Goal: Task Accomplishment & Management: Use online tool/utility

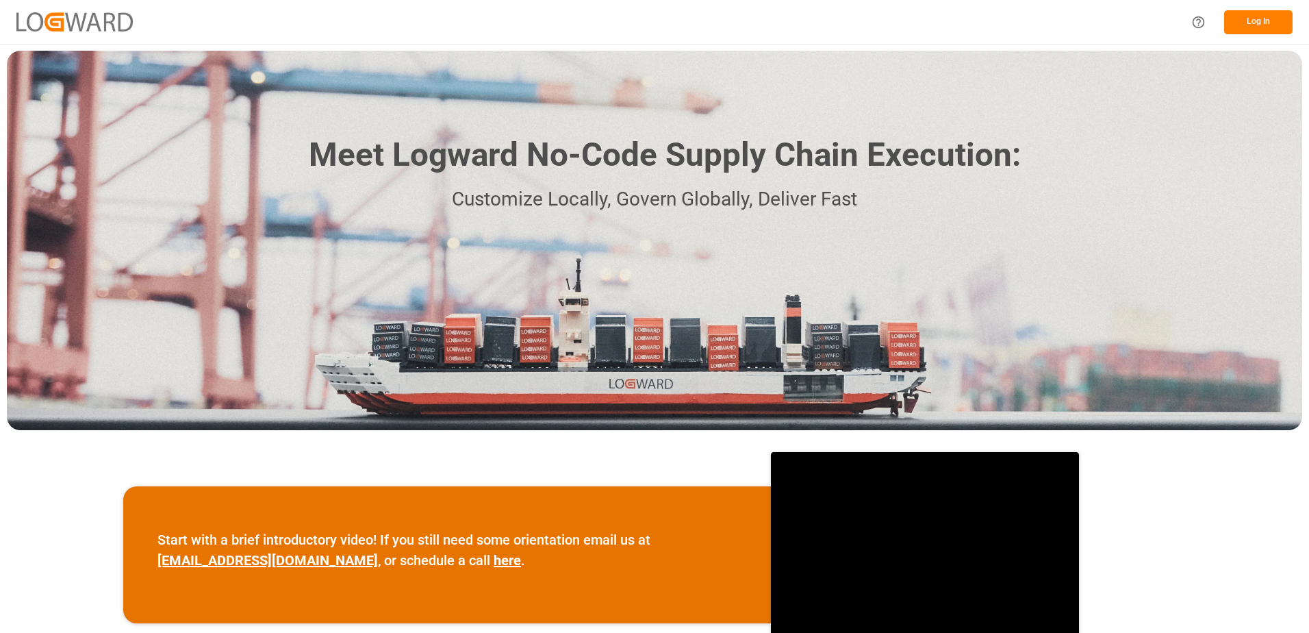
click at [1260, 14] on button "Log In" at bounding box center [1258, 22] width 68 height 24
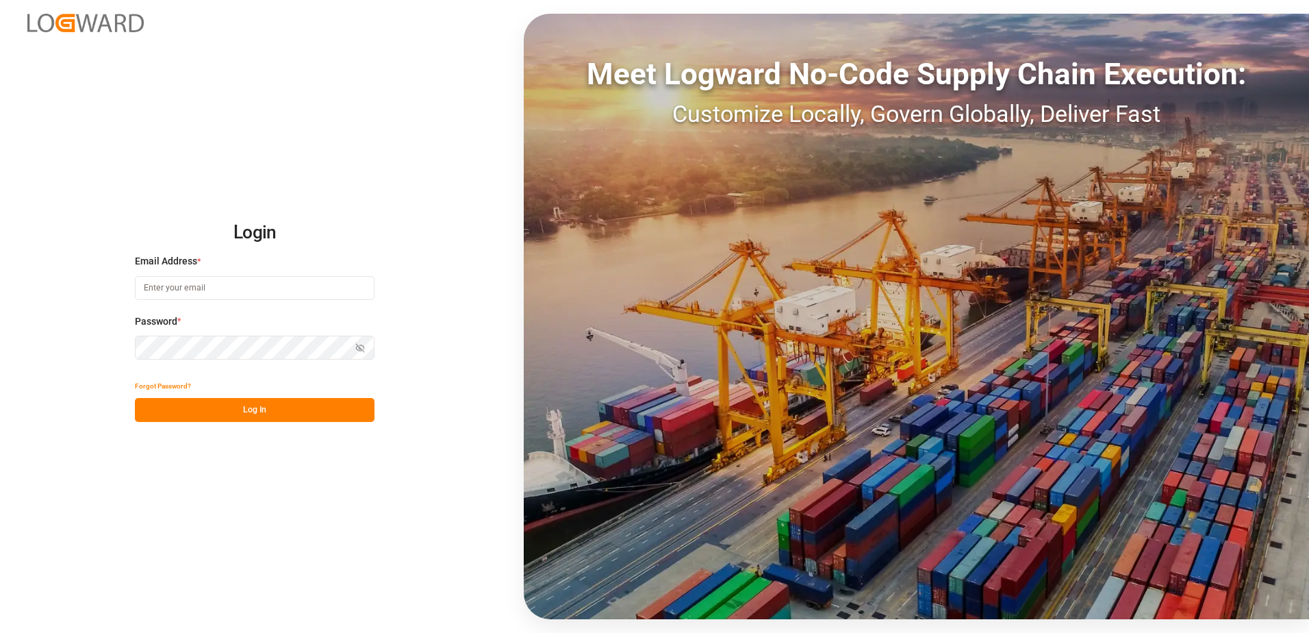
type input "[EMAIL_ADDRESS][DOMAIN_NAME]"
click at [277, 411] on button "Log In" at bounding box center [255, 410] width 240 height 24
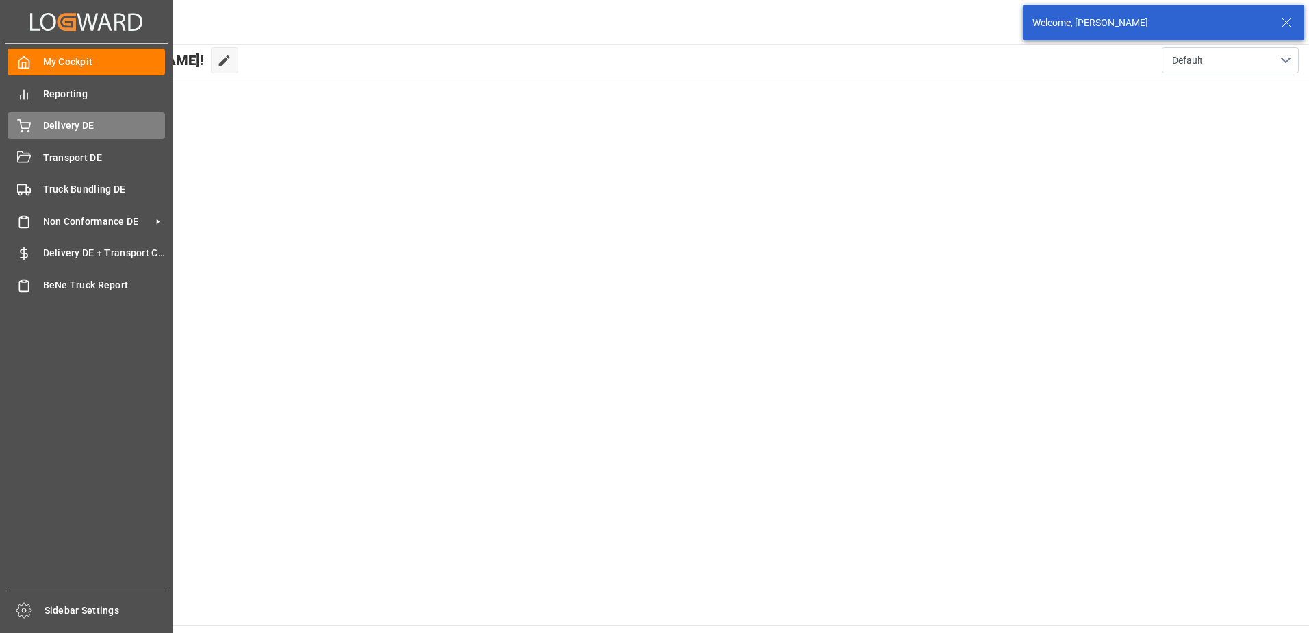
click at [30, 131] on icon at bounding box center [24, 126] width 14 height 14
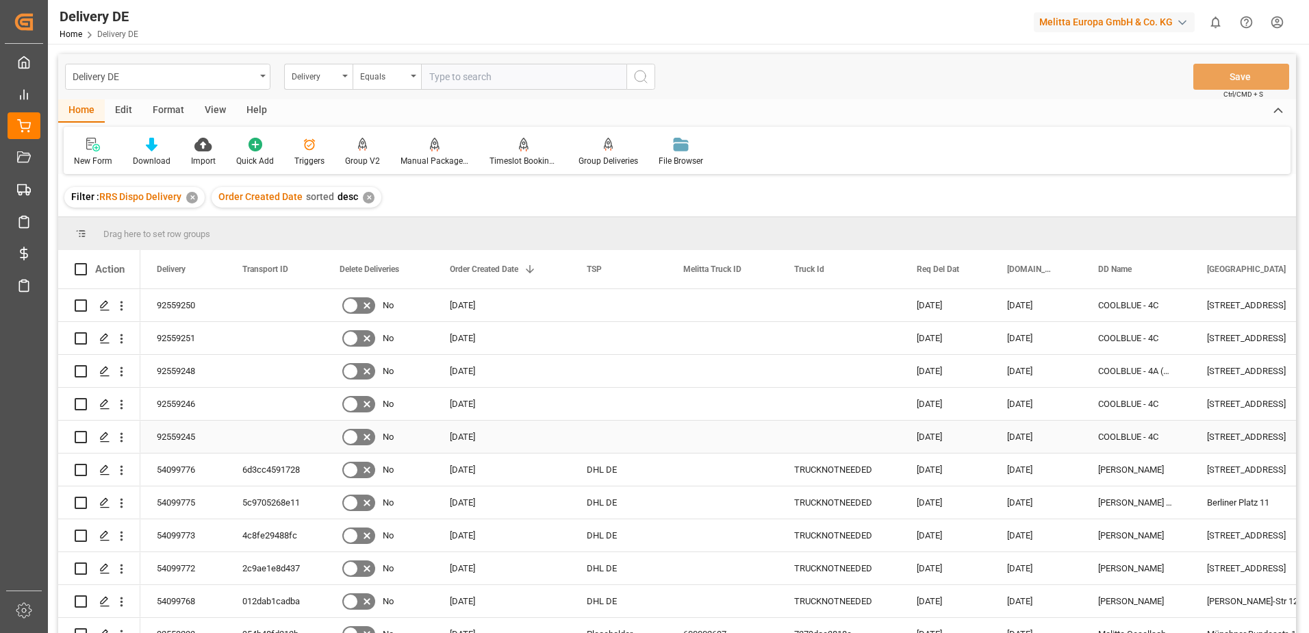
click at [78, 438] on input "Press Space to toggle row selection (unchecked)" at bounding box center [81, 437] width 12 height 12
checkbox input "true"
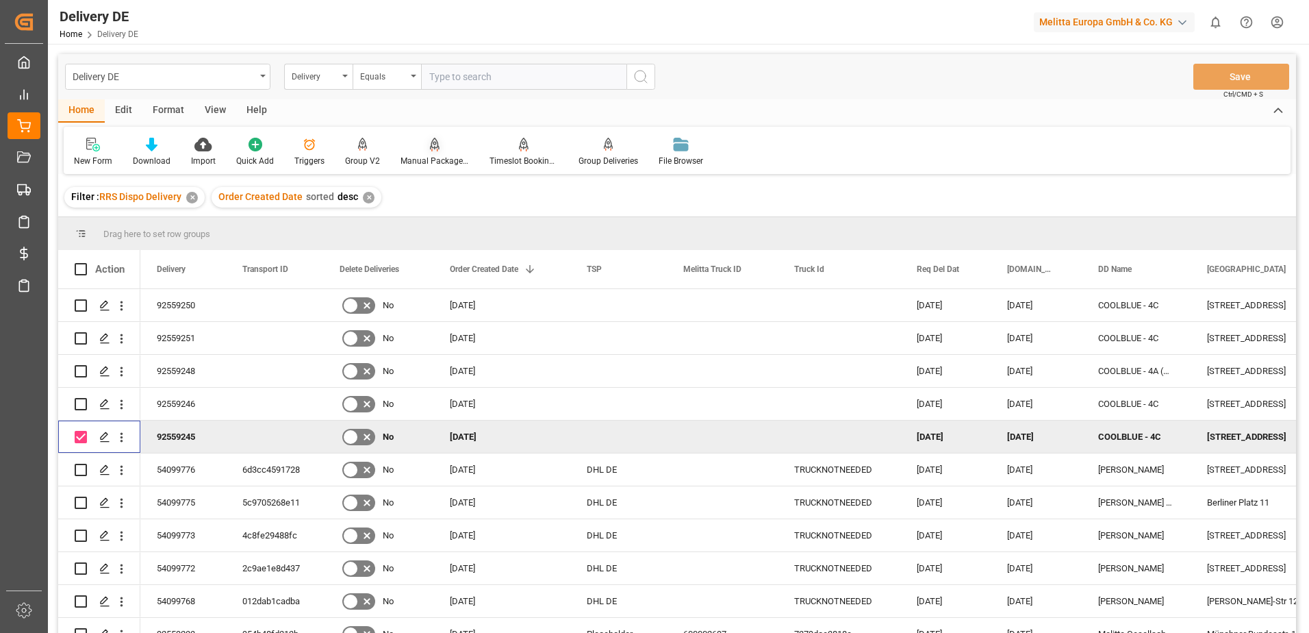
click at [424, 150] on div at bounding box center [434, 144] width 68 height 14
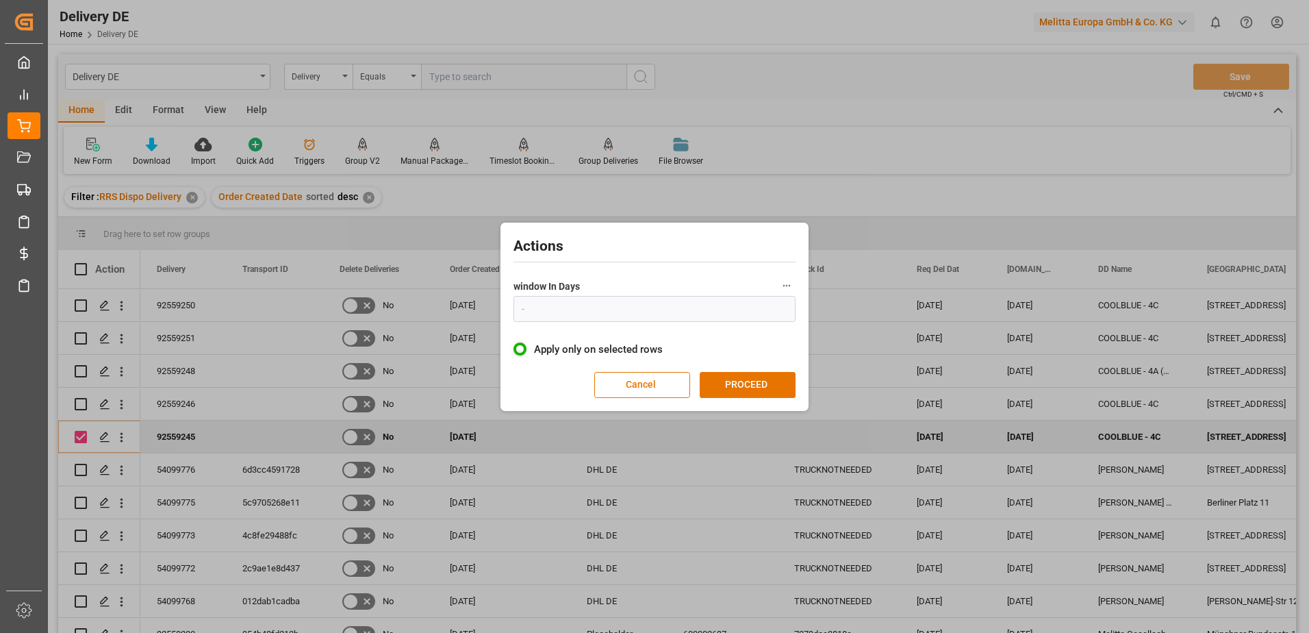
type input "1"
click at [738, 381] on button "PROCEED" at bounding box center [748, 385] width 96 height 26
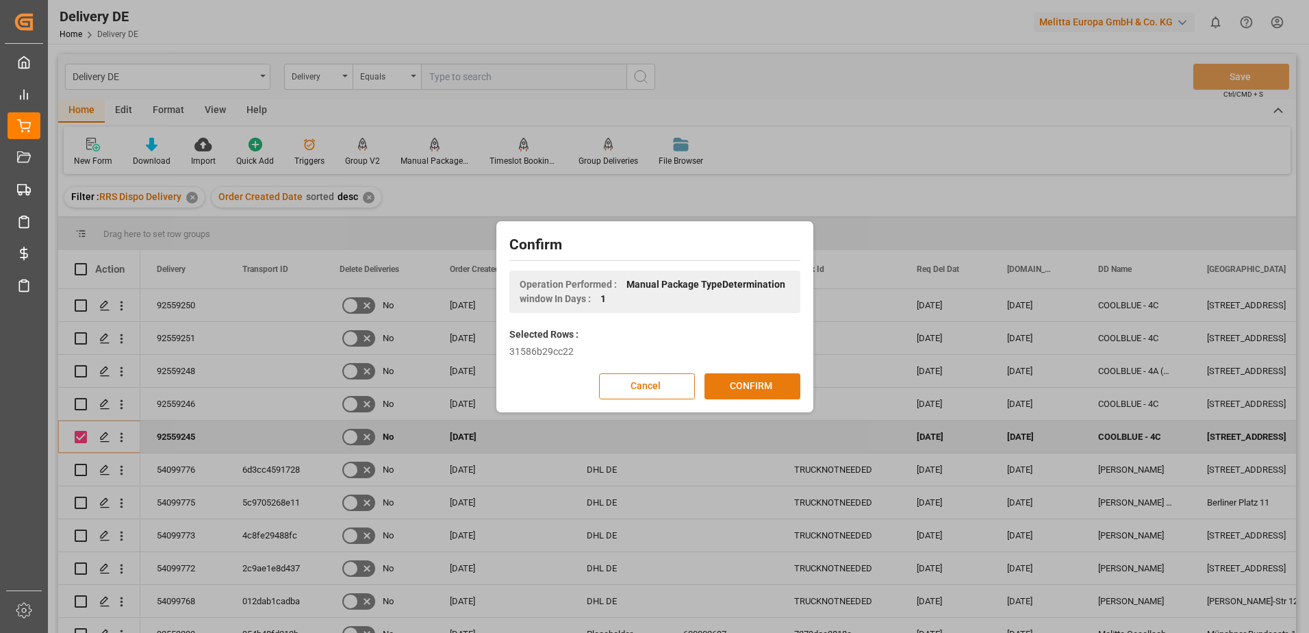
click at [738, 392] on button "CONFIRM" at bounding box center [752, 386] width 96 height 26
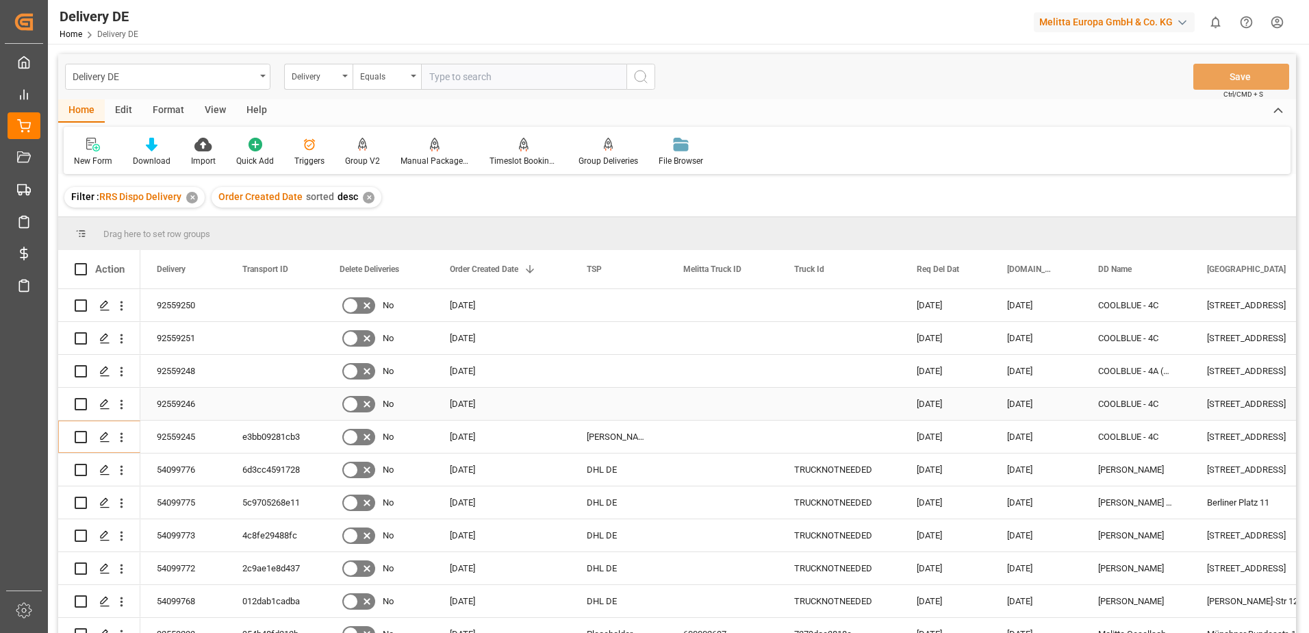
click at [77, 403] on input "Press Space to toggle row selection (unchecked)" at bounding box center [81, 404] width 12 height 12
checkbox input "true"
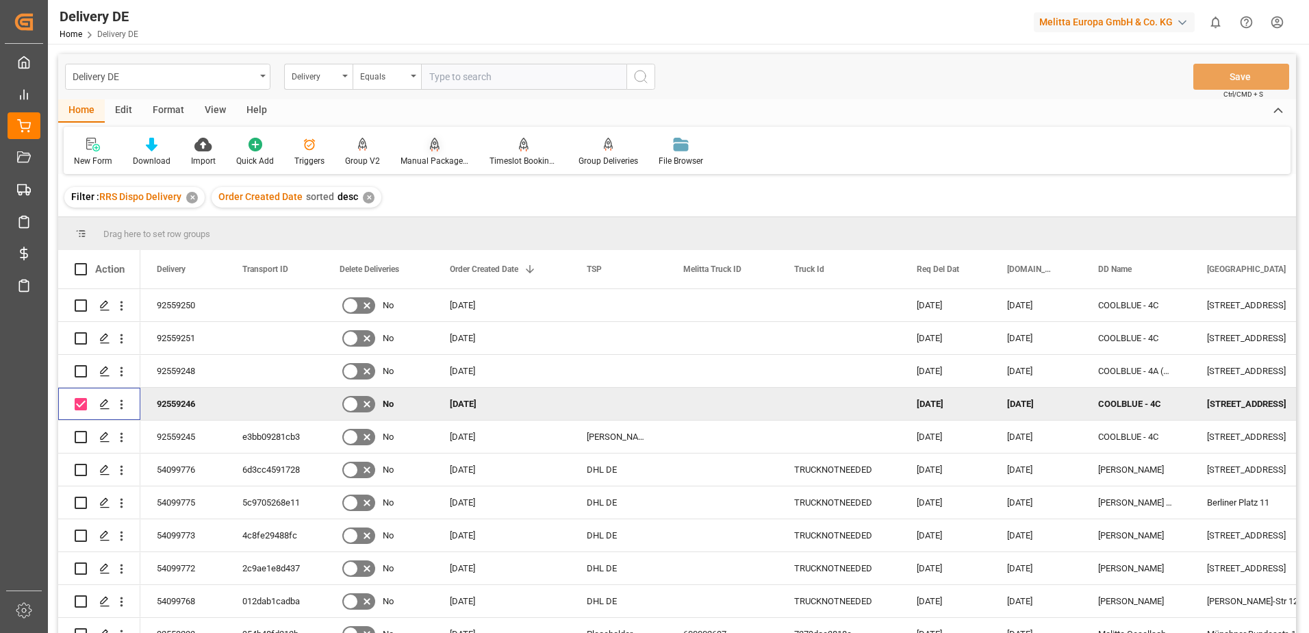
click at [434, 155] on div "Manual Package TypeDetermination" at bounding box center [434, 161] width 68 height 12
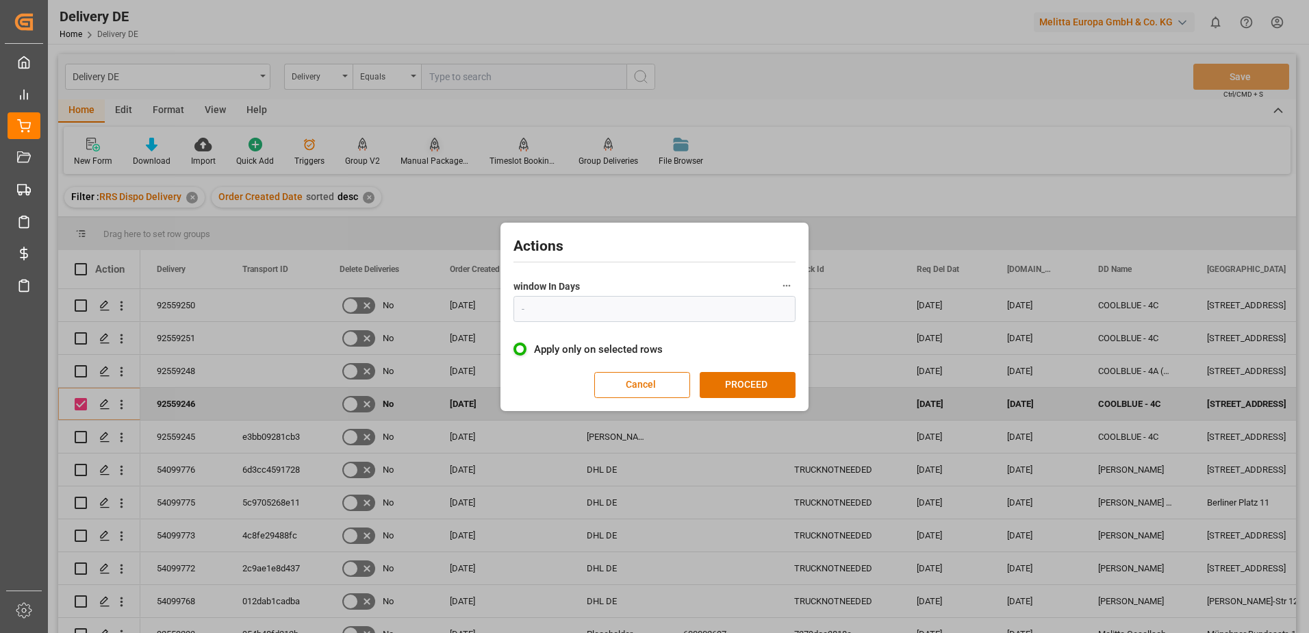
type input "1"
click at [762, 378] on button "PROCEED" at bounding box center [748, 385] width 96 height 26
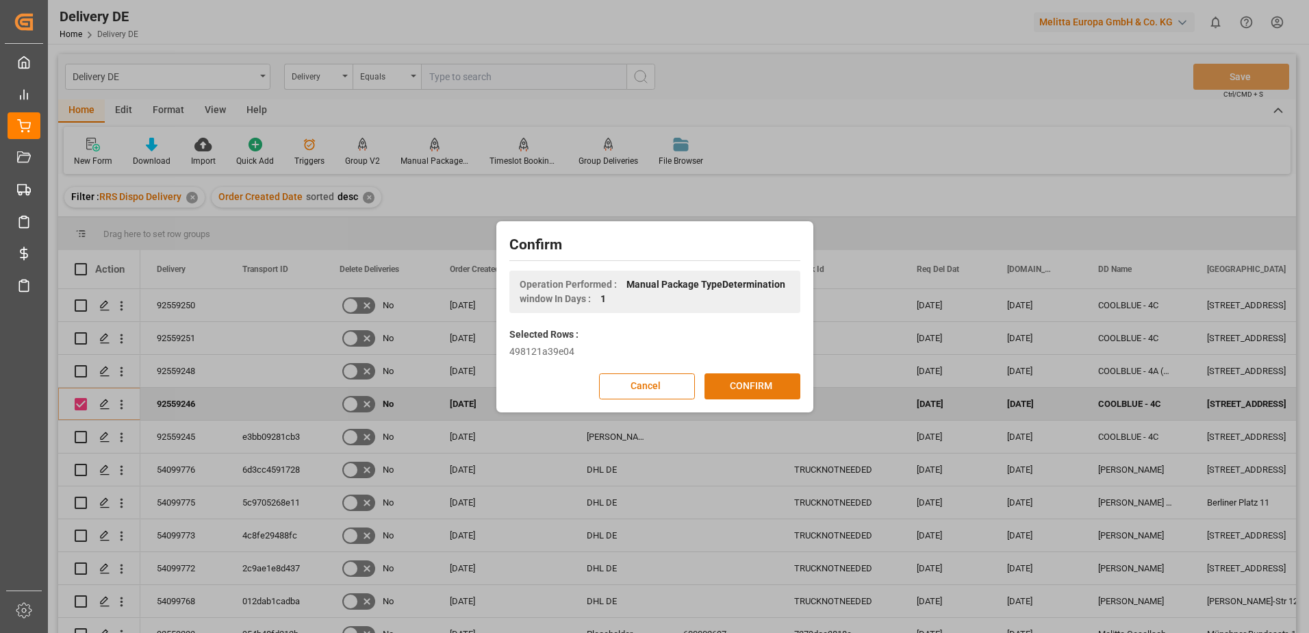
click at [728, 381] on button "CONFIRM" at bounding box center [752, 386] width 96 height 26
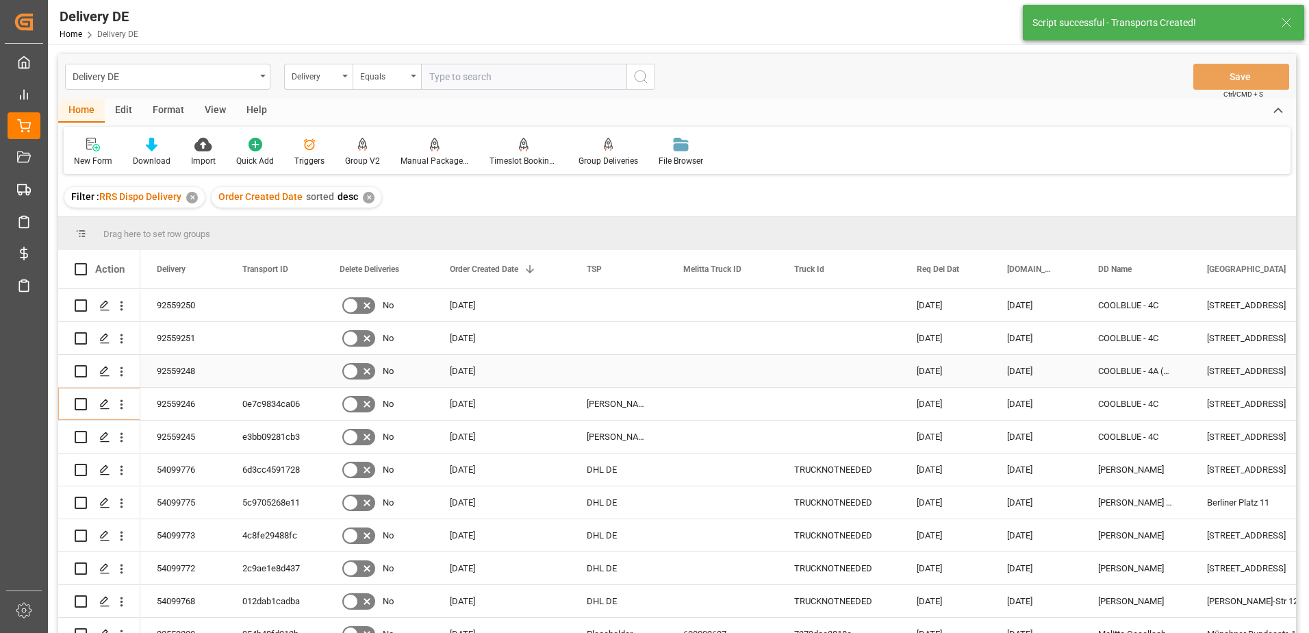
click at [79, 369] on input "Press Space to toggle row selection (unchecked)" at bounding box center [81, 371] width 12 height 12
checkbox input "true"
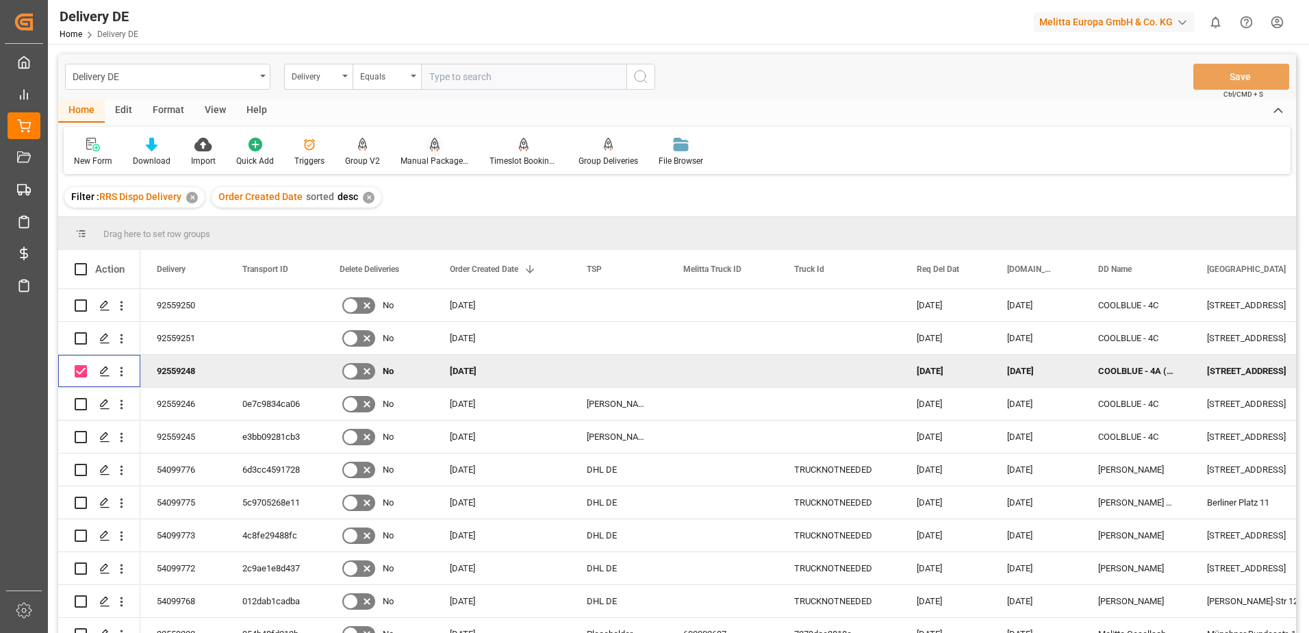
click at [444, 159] on div "Manual Package TypeDetermination" at bounding box center [434, 161] width 68 height 12
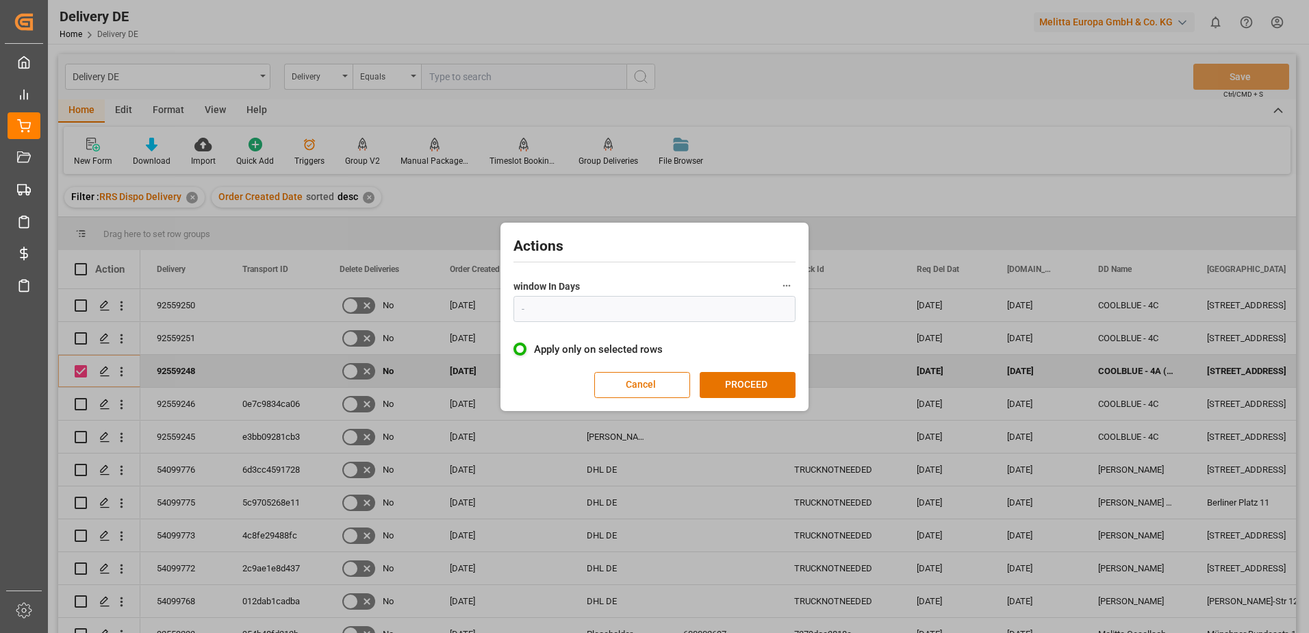
type input "1"
click at [758, 378] on button "PROCEED" at bounding box center [748, 385] width 96 height 26
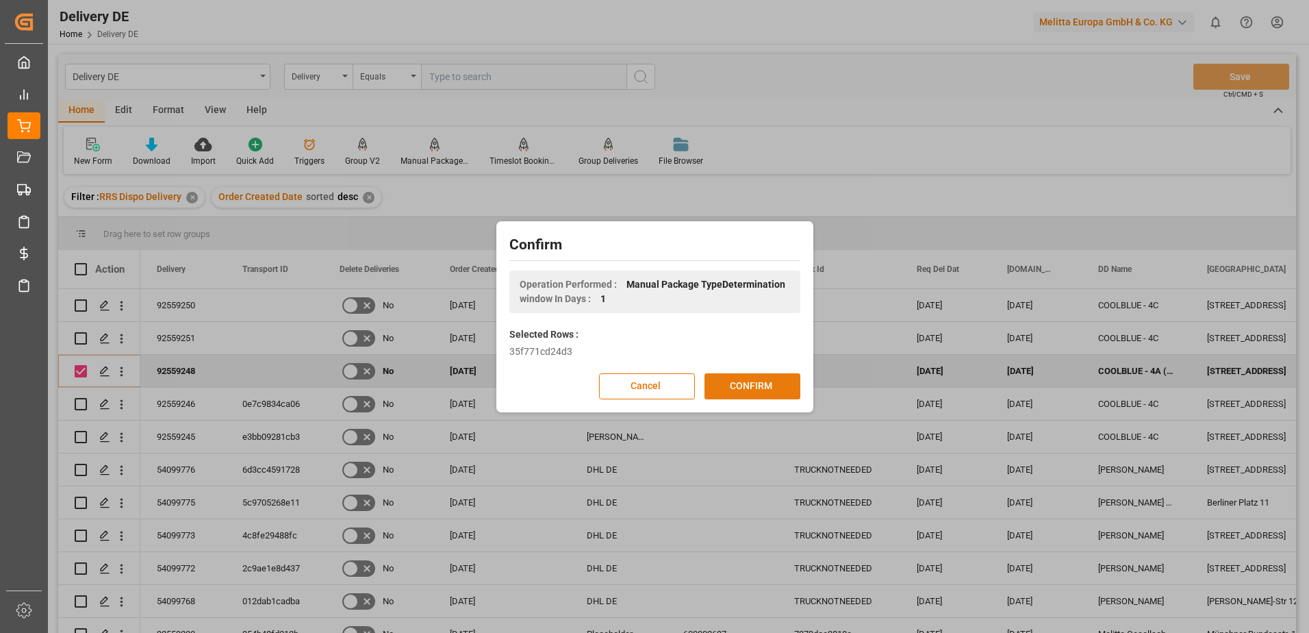
click at [731, 380] on button "CONFIRM" at bounding box center [752, 386] width 96 height 26
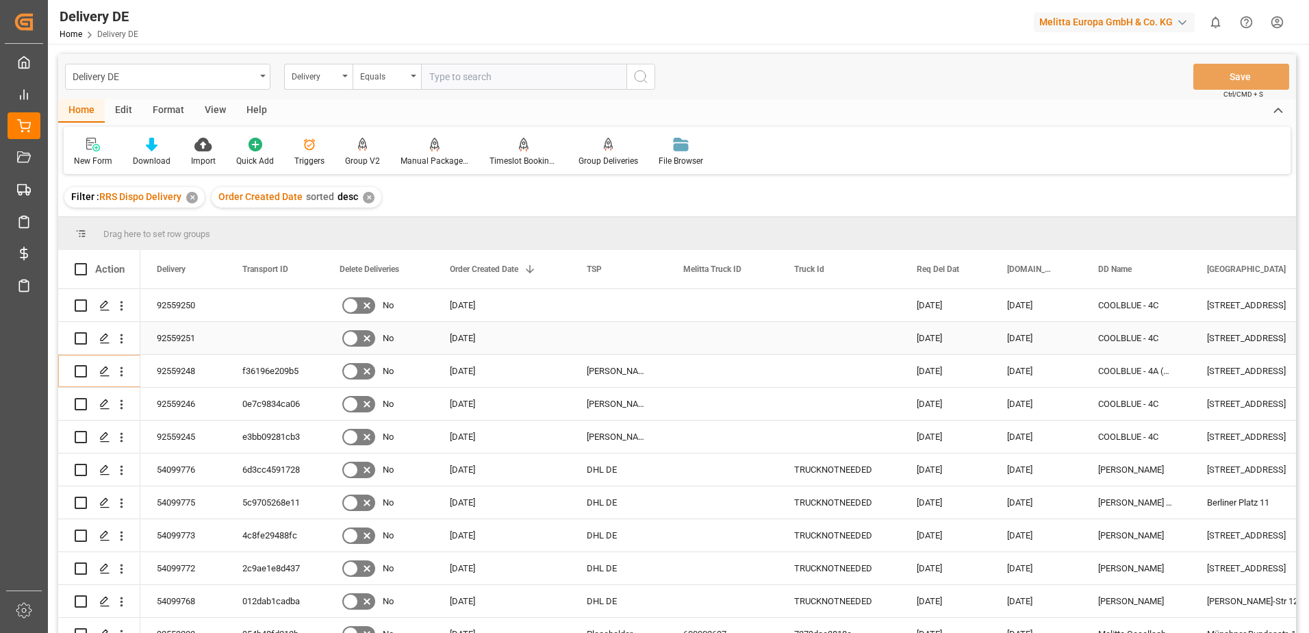
click at [79, 335] on input "Press Space to toggle row selection (unchecked)" at bounding box center [81, 338] width 12 height 12
checkbox input "true"
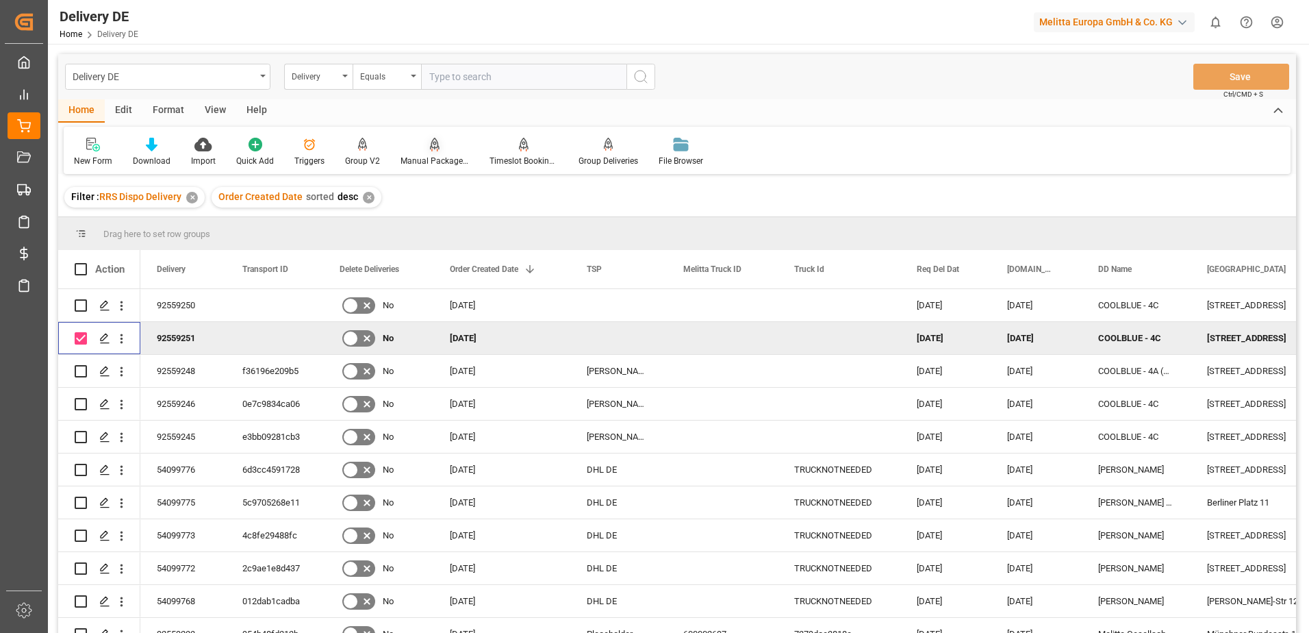
click at [422, 159] on div "Manual Package TypeDetermination" at bounding box center [434, 161] width 68 height 12
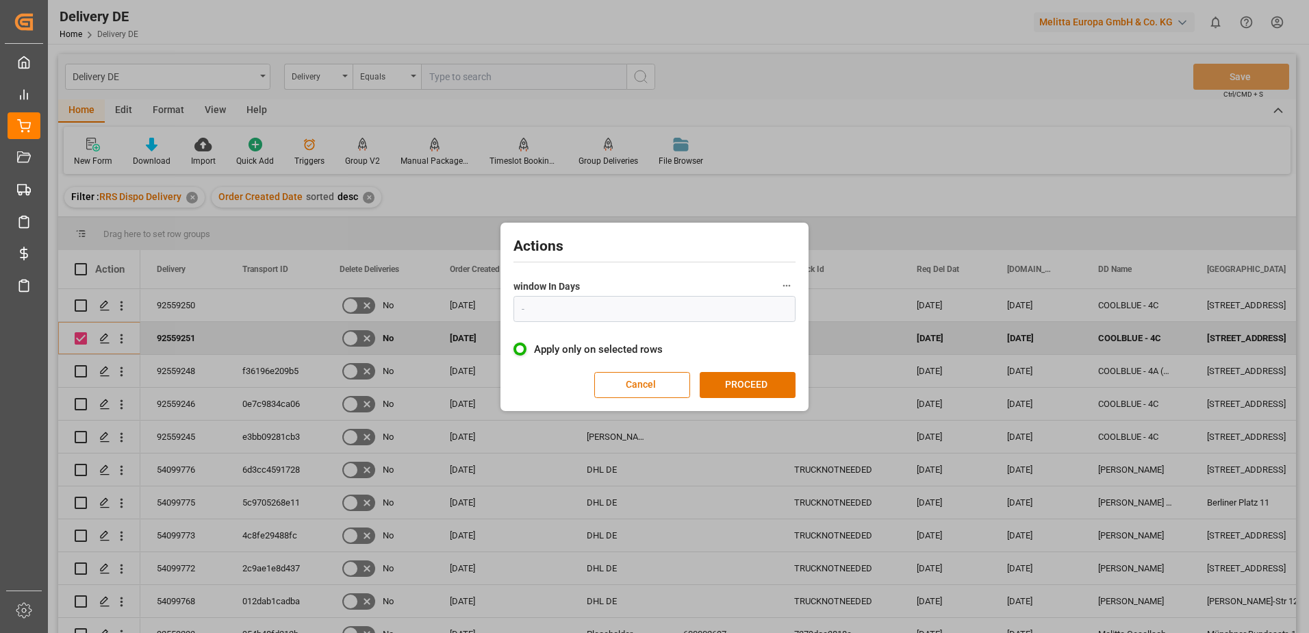
type input "1"
click at [759, 379] on button "PROCEED" at bounding box center [748, 385] width 96 height 26
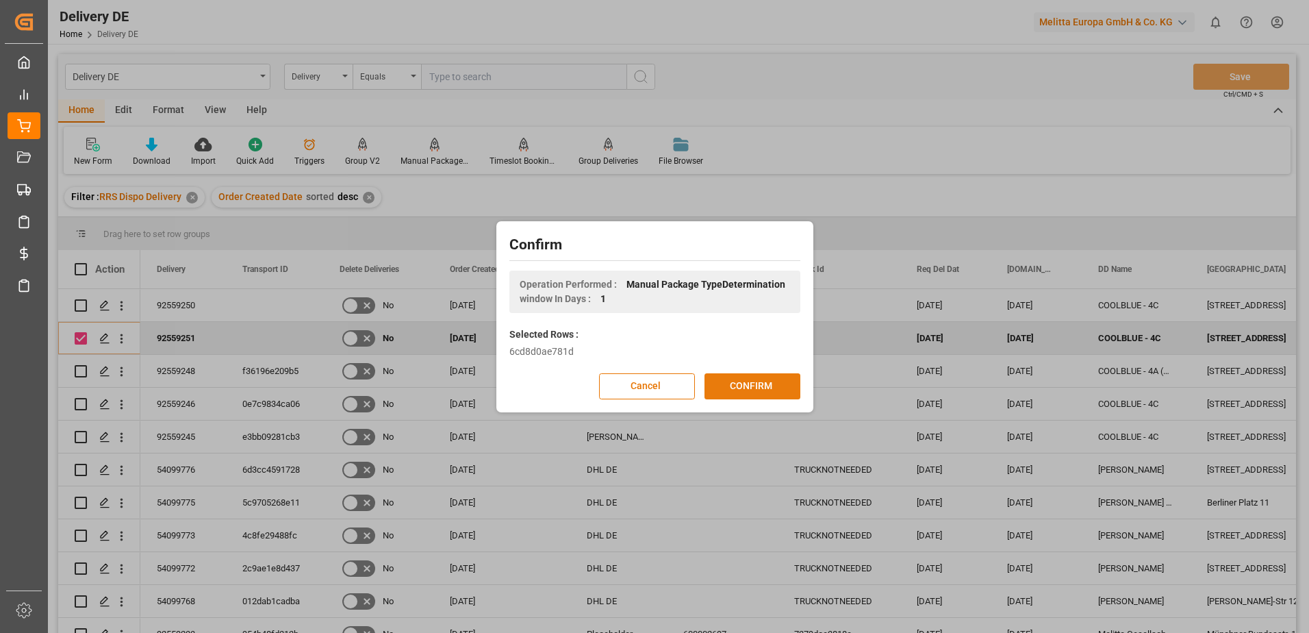
click at [735, 392] on button "CONFIRM" at bounding box center [752, 386] width 96 height 26
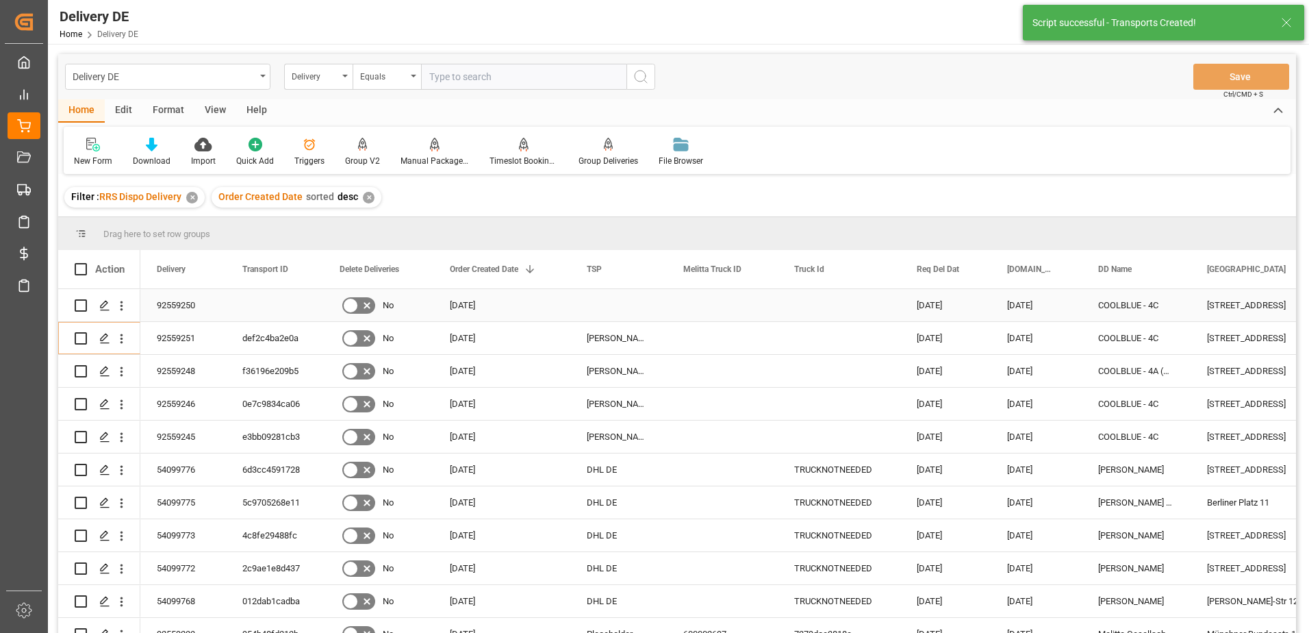
click at [79, 307] on input "Press Space to toggle row selection (unchecked)" at bounding box center [81, 305] width 12 height 12
checkbox input "true"
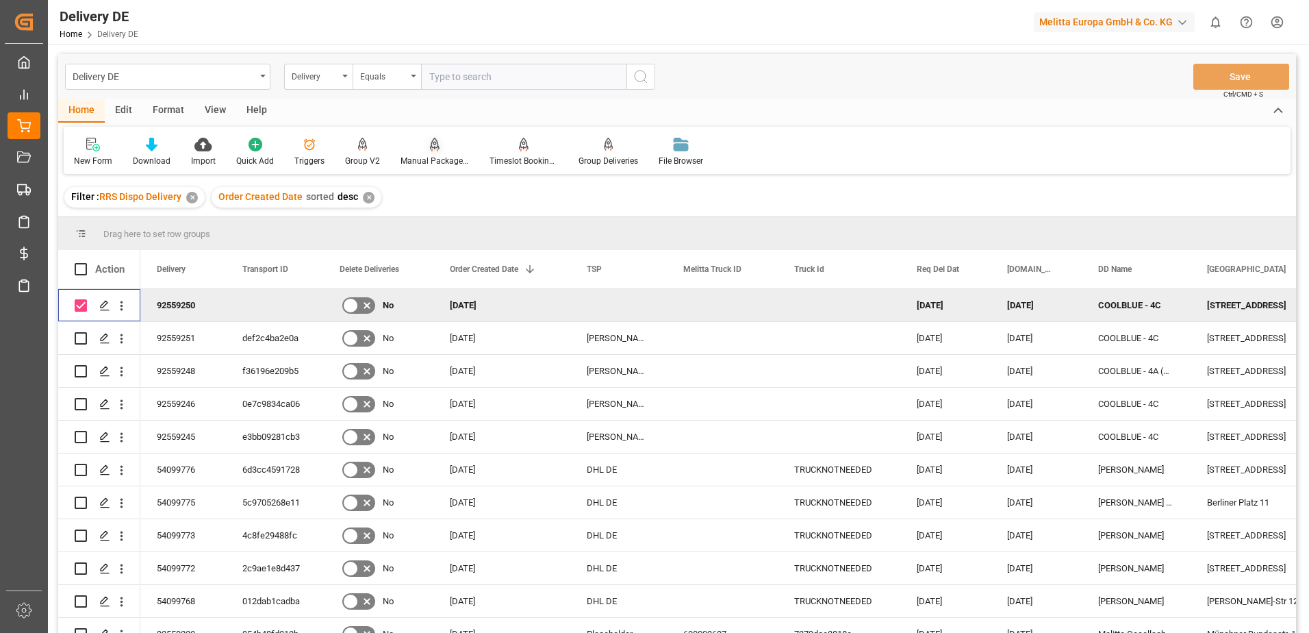
click at [429, 155] on div "Manual Package TypeDetermination" at bounding box center [434, 161] width 68 height 12
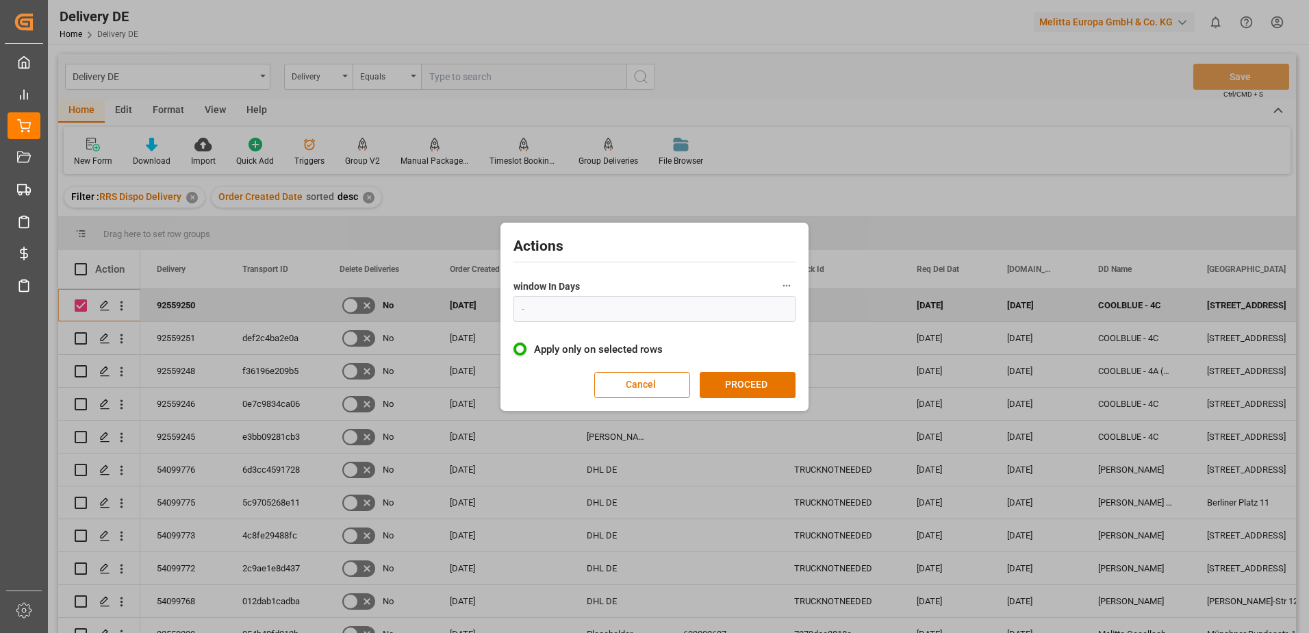
type input "1"
click at [741, 388] on button "PROCEED" at bounding box center [748, 385] width 96 height 26
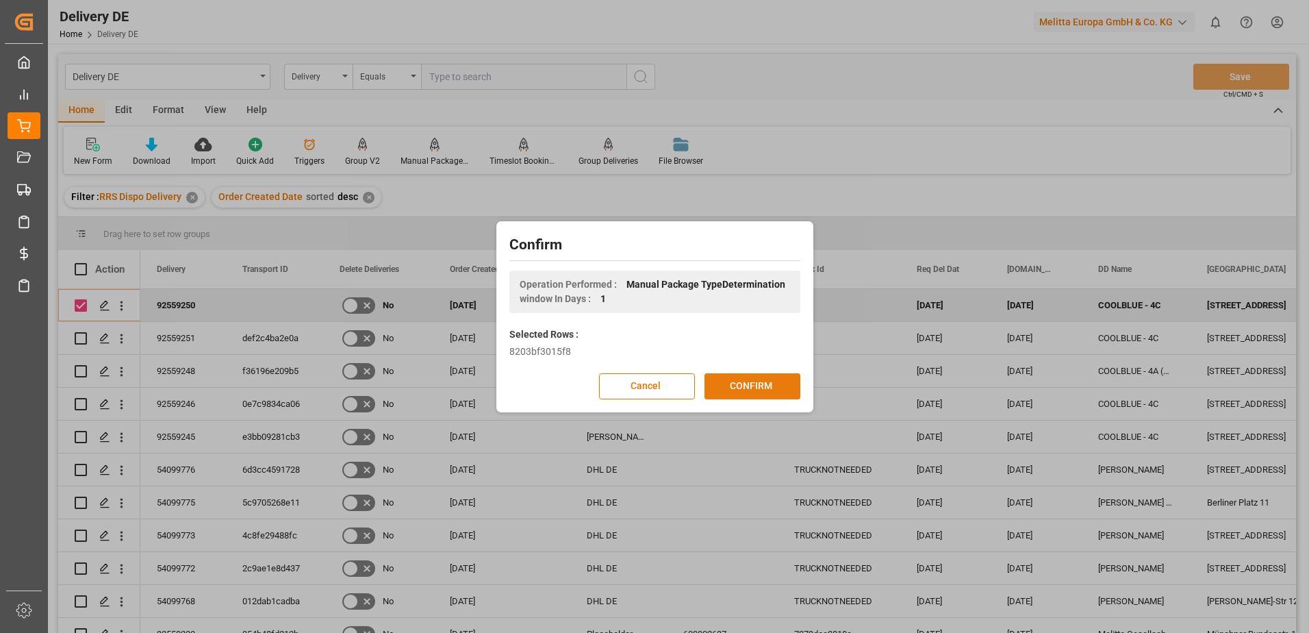
click at [737, 387] on button "CONFIRM" at bounding box center [752, 386] width 96 height 26
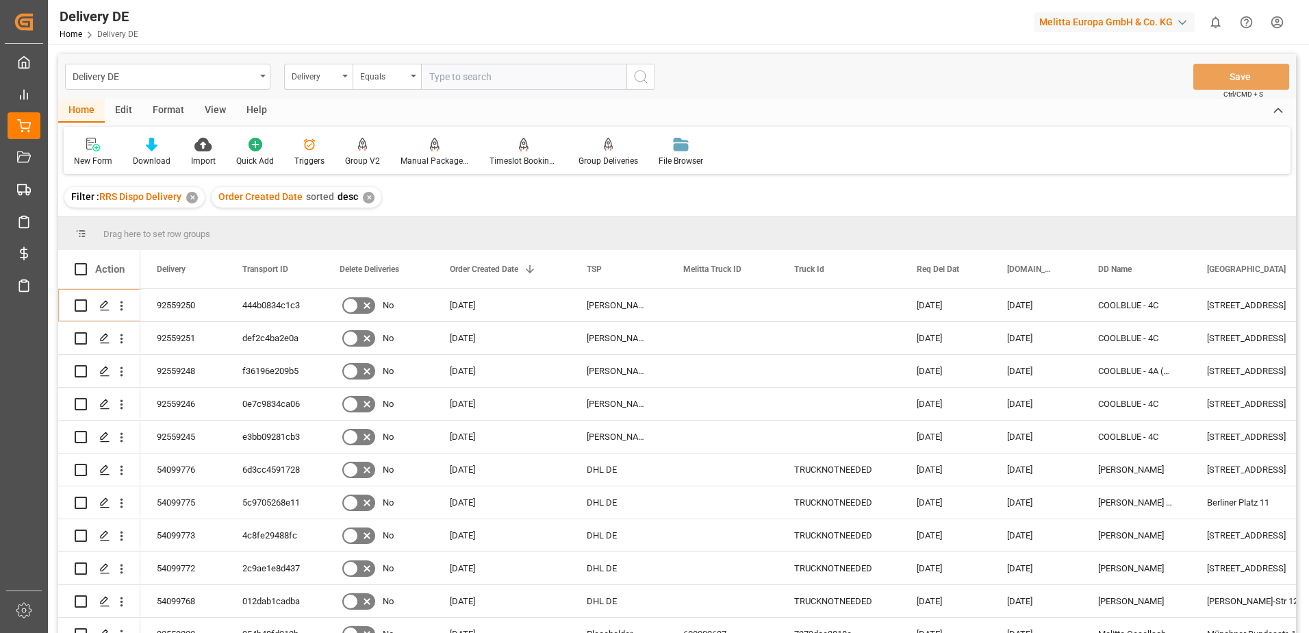
click at [1279, 20] on html "Created by potrace 1.15, written by [PERSON_NAME] [DATE]-[DATE] Created by potr…" at bounding box center [654, 316] width 1309 height 633
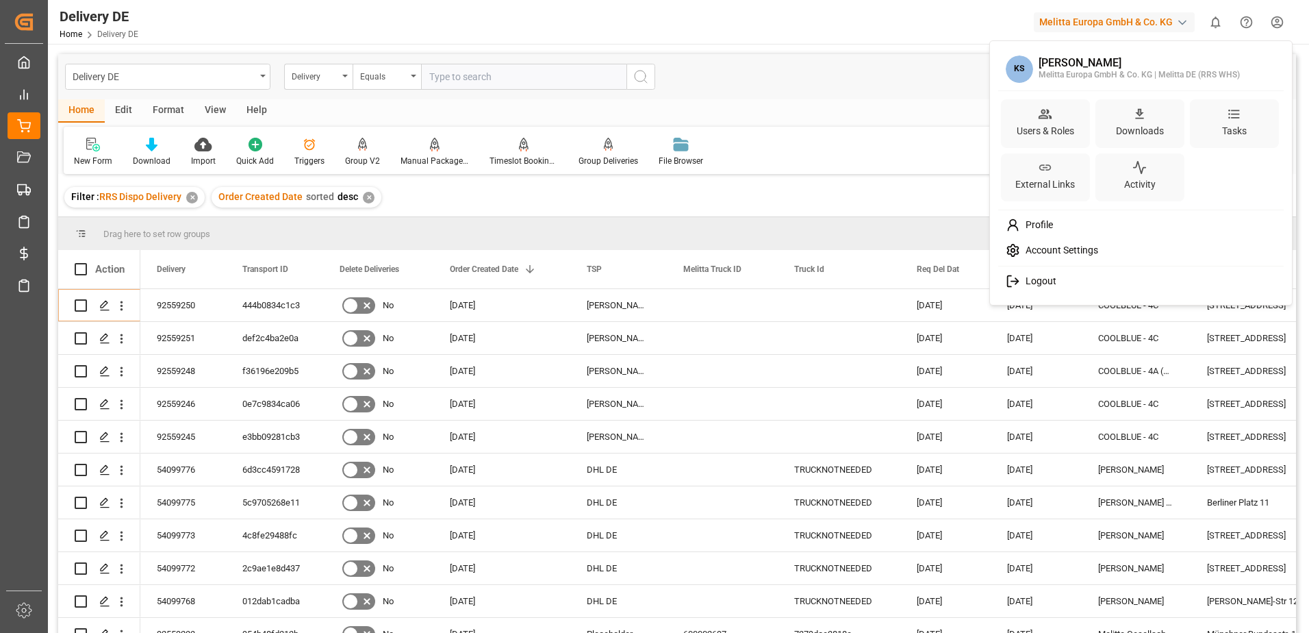
click at [1039, 285] on span "Logout" at bounding box center [1038, 281] width 36 height 12
